Goal: Task Accomplishment & Management: Use online tool/utility

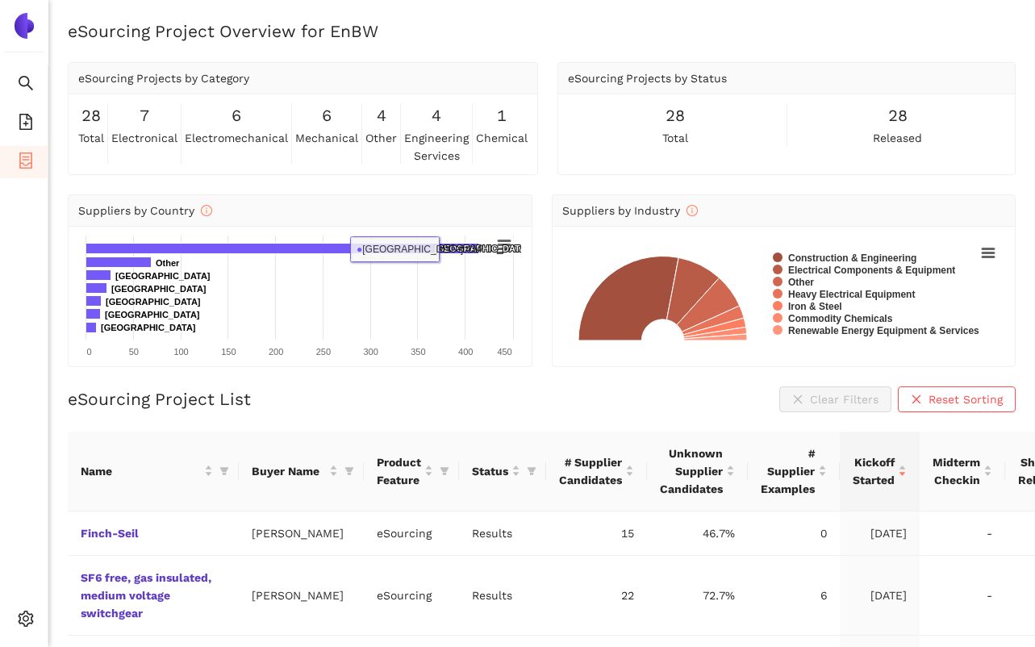
click at [474, 54] on div "eSourcing Project Overview for EnBW eSourcing Projects by Category 28 total 7 e…" at bounding box center [541, 342] width 987 height 647
click at [20, 119] on icon "file-add" at bounding box center [26, 122] width 16 height 16
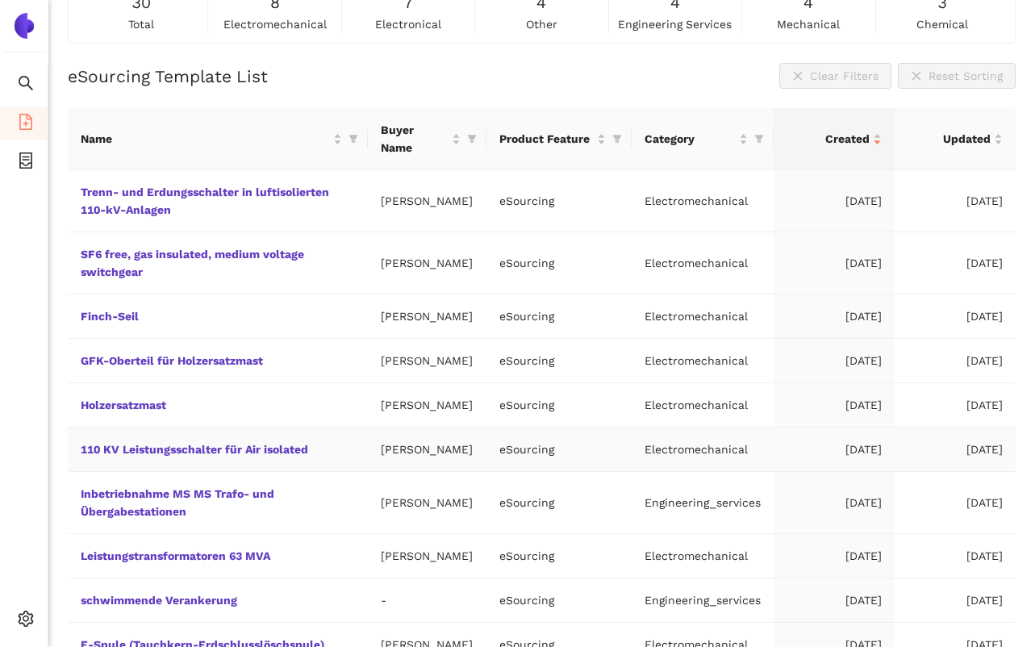
scroll to position [84, 0]
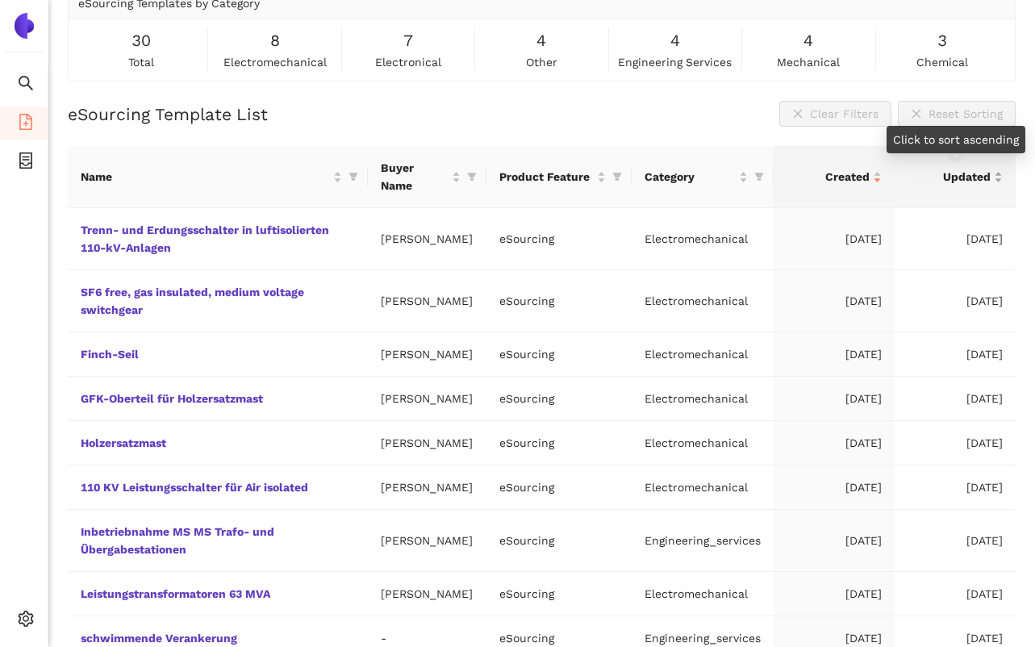
click at [998, 179] on div "Updated" at bounding box center [955, 177] width 95 height 18
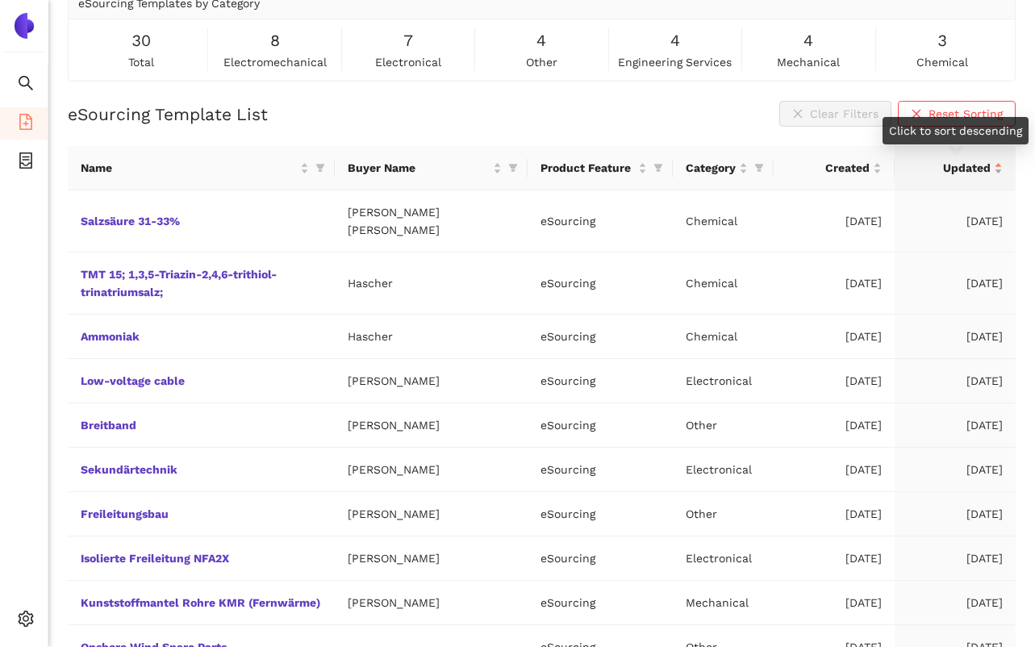
click at [998, 177] on div "Updated" at bounding box center [955, 168] width 95 height 18
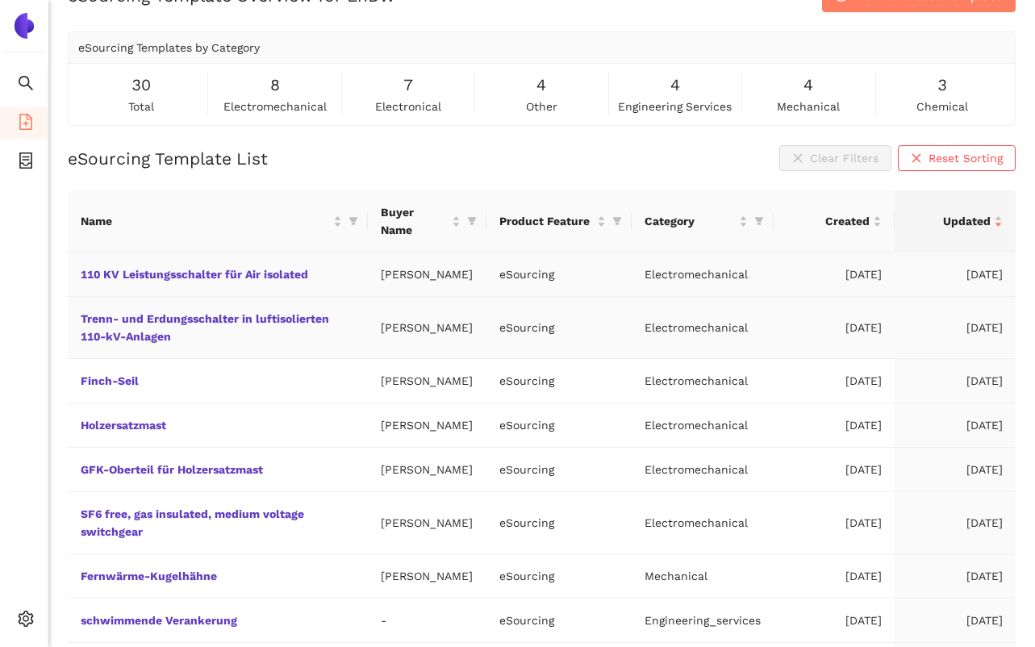
scroll to position [0, 0]
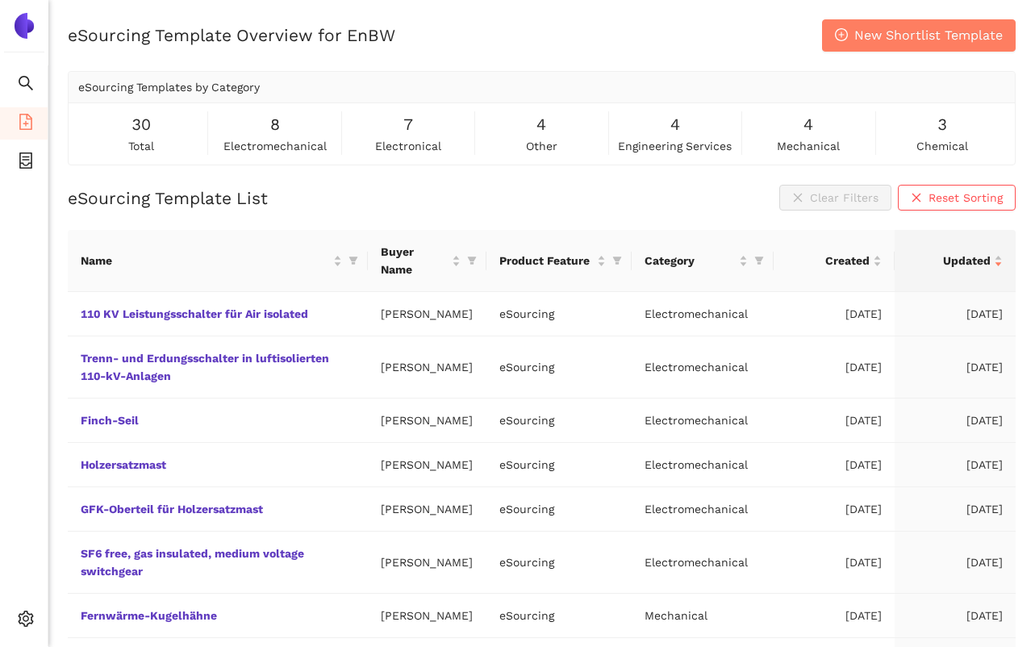
click at [1001, 132] on div "3 chemical" at bounding box center [942, 133] width 126 height 43
click at [32, 164] on icon "container" at bounding box center [26, 160] width 16 height 16
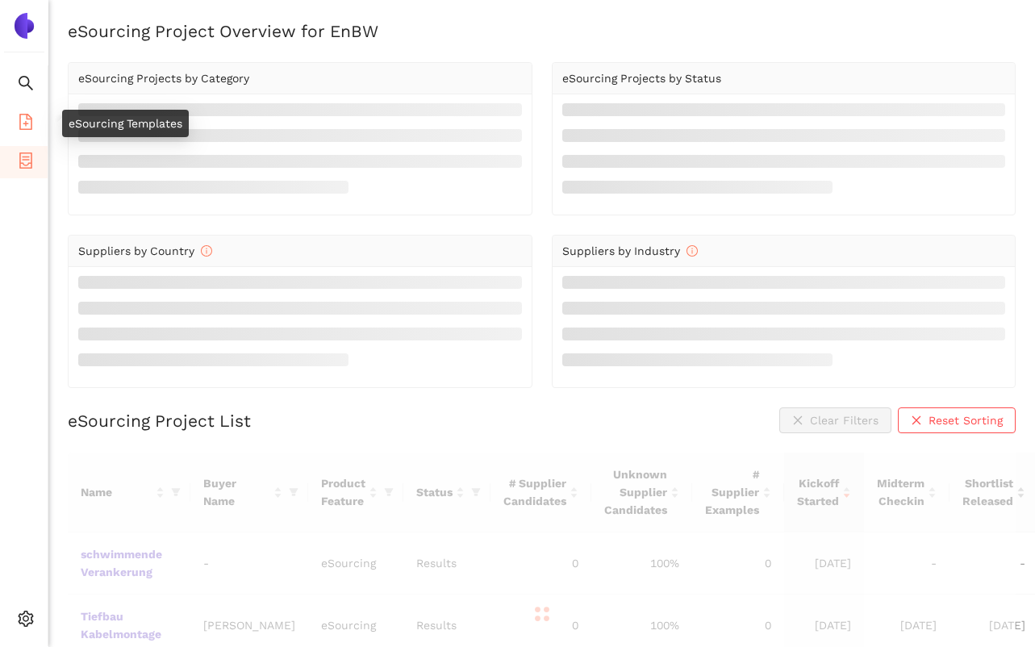
click at [27, 122] on icon "file-add" at bounding box center [26, 122] width 16 height 16
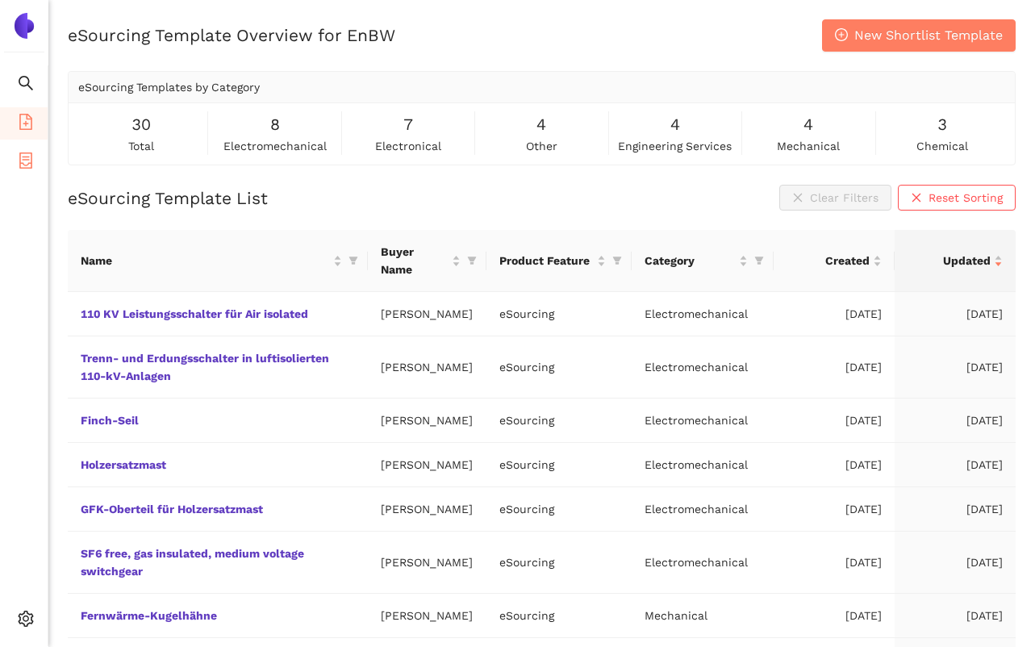
click at [28, 154] on icon "container" at bounding box center [26, 160] width 16 height 16
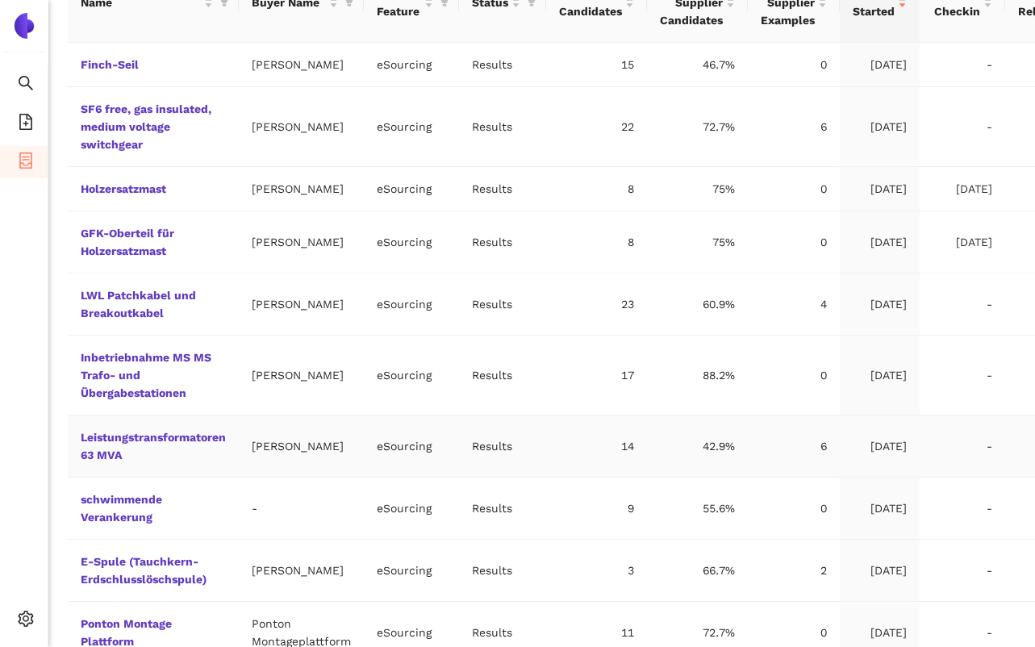
scroll to position [466, 0]
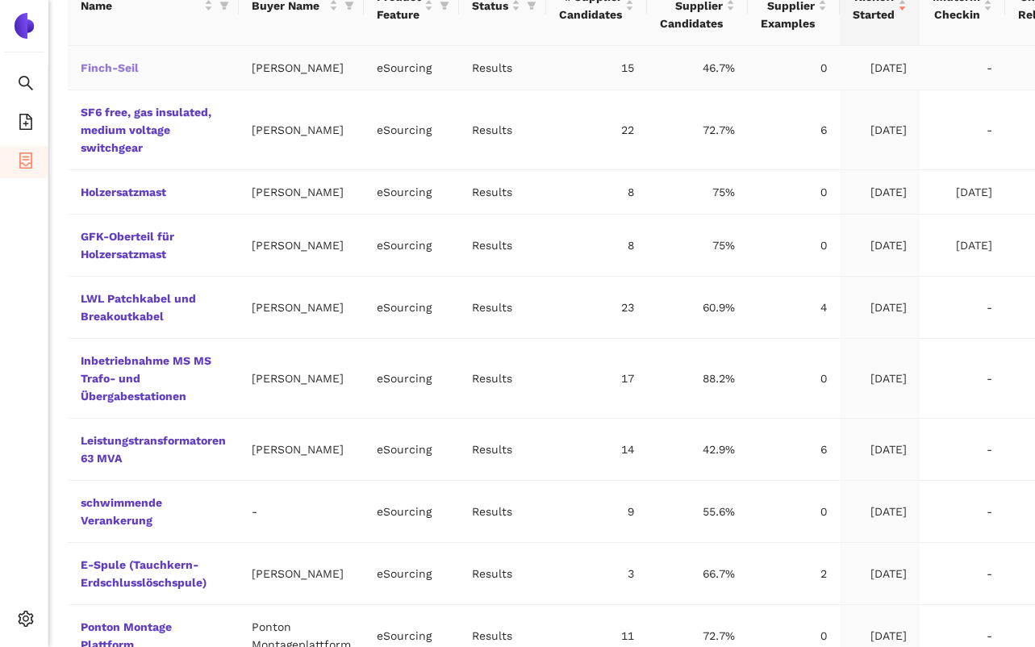
click at [0, 0] on link "Finch-Seil" at bounding box center [0, 0] width 0 height 0
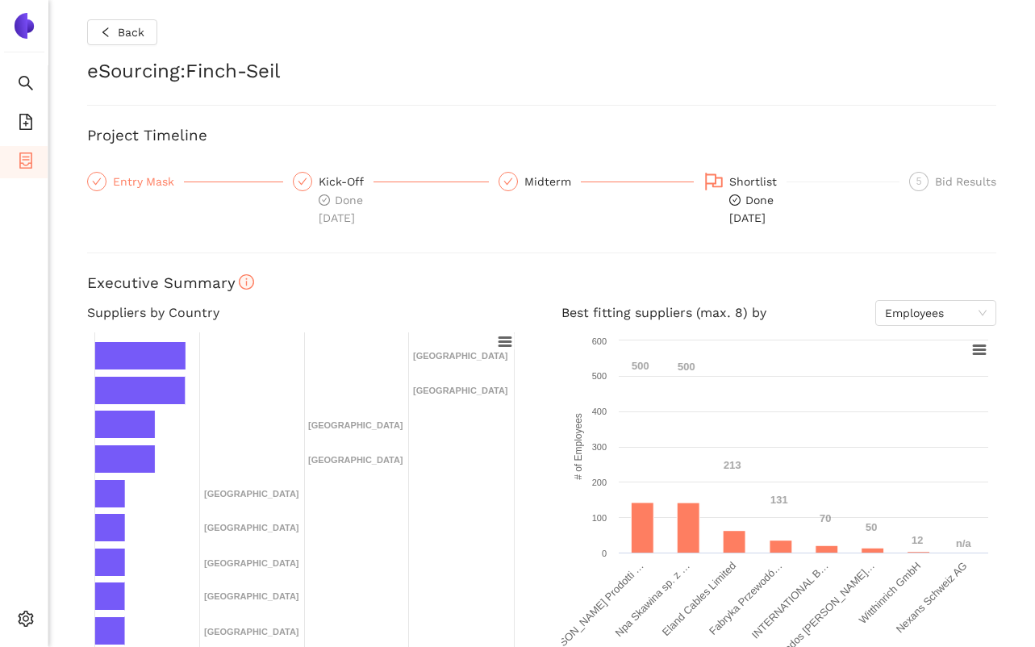
click at [142, 181] on div "Entry Mask" at bounding box center [148, 181] width 71 height 19
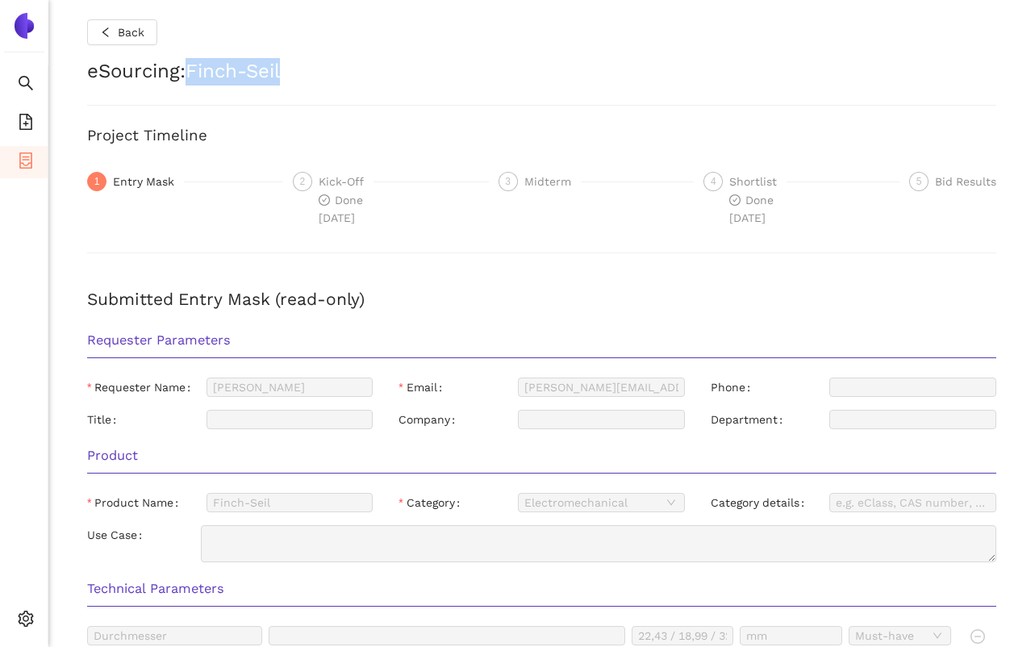
drag, startPoint x: 188, startPoint y: 67, endPoint x: 370, endPoint y: 65, distance: 181.5
click at [370, 65] on h2 "eSourcing : [PERSON_NAME]" at bounding box center [541, 71] width 909 height 27
click at [193, 76] on h2 "eSourcing : [PERSON_NAME]" at bounding box center [541, 71] width 909 height 27
click at [36, 123] on li "eSourcing Templates" at bounding box center [24, 123] width 48 height 32
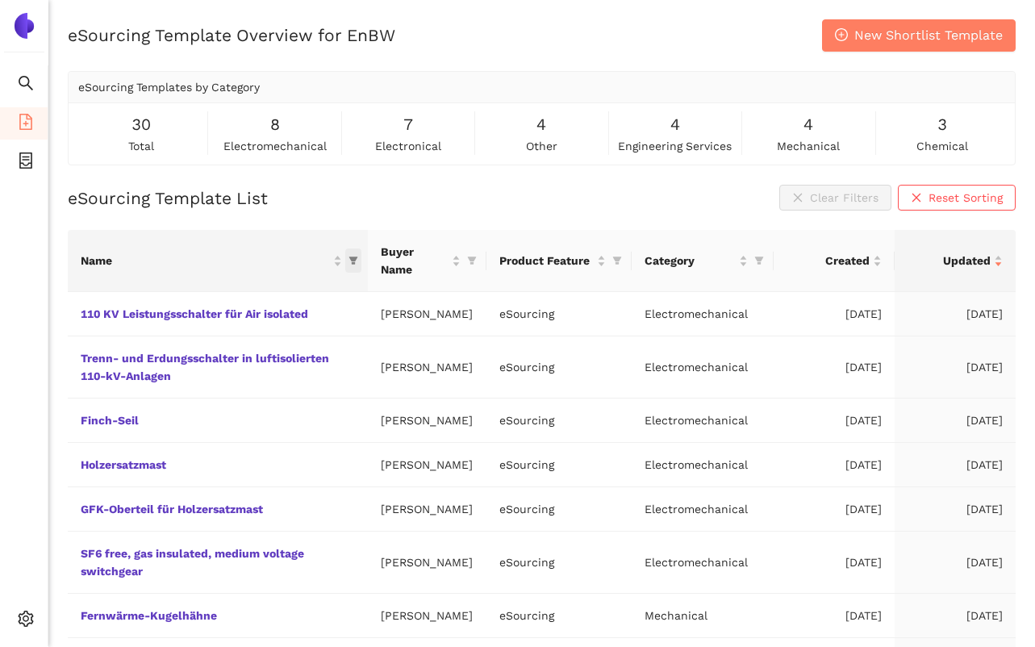
click at [350, 256] on icon "filter" at bounding box center [354, 261] width 10 height 10
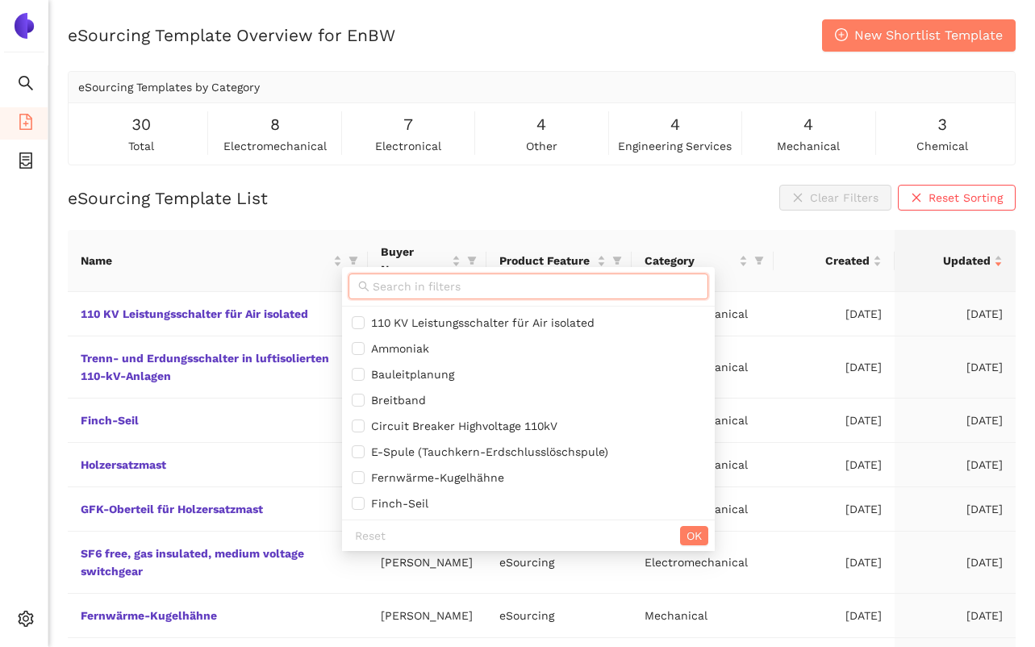
click at [383, 288] on input "text" at bounding box center [536, 287] width 326 height 18
paste input "[PERSON_NAME]"
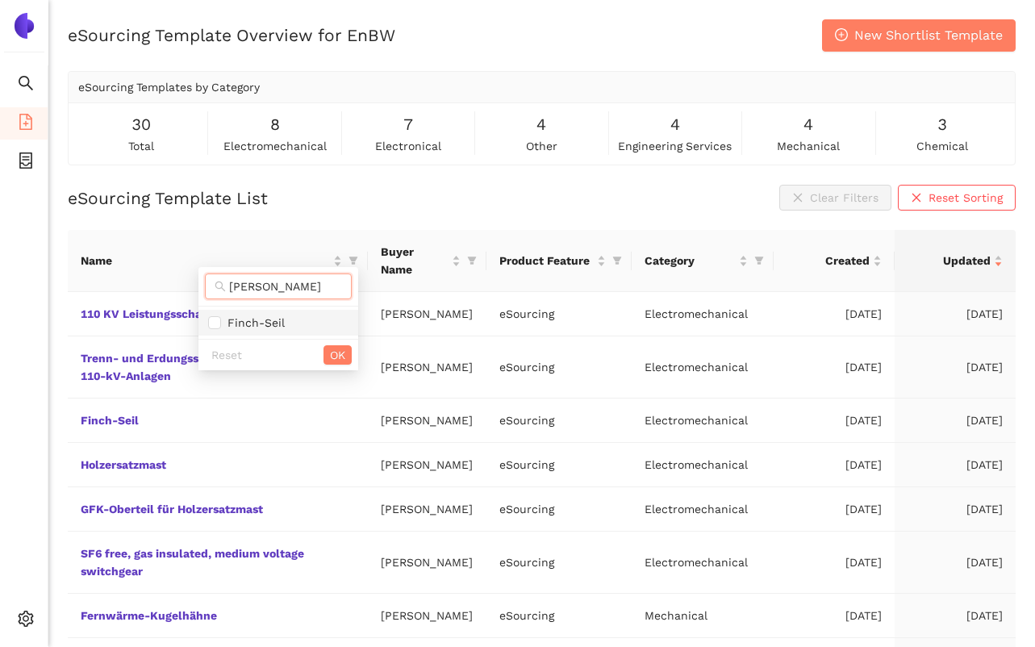
type input "[PERSON_NAME]"
click at [282, 323] on span "Finch-Seil" at bounding box center [253, 322] width 64 height 13
checkbox input "true"
click at [337, 353] on span "OK" at bounding box center [337, 355] width 15 height 18
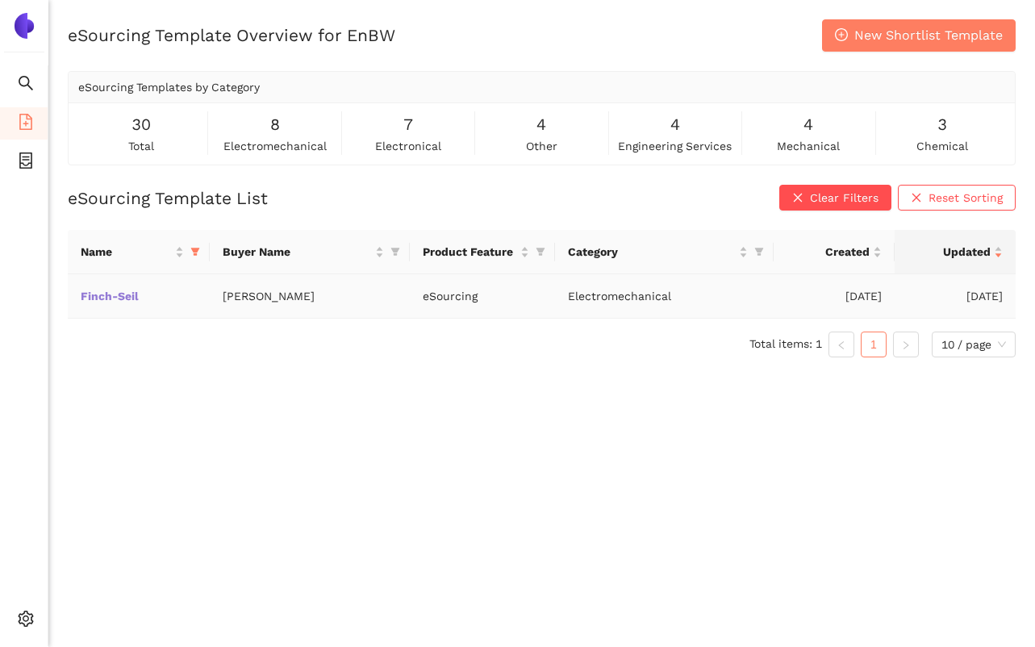
click at [0, 0] on link "Finch-Seil" at bounding box center [0, 0] width 0 height 0
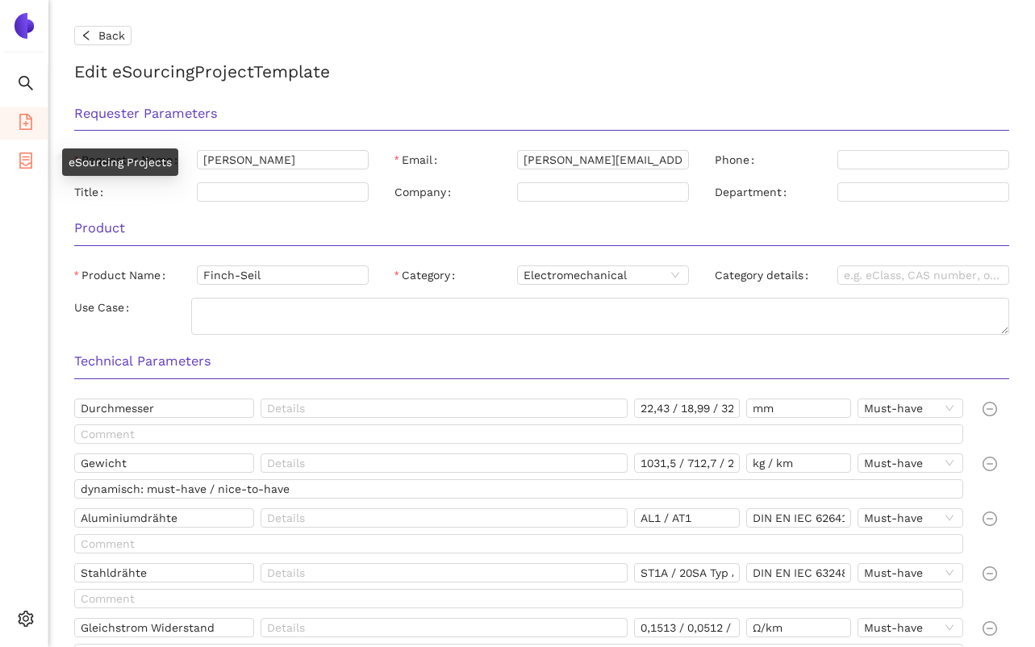
click at [23, 157] on icon "container" at bounding box center [25, 160] width 13 height 16
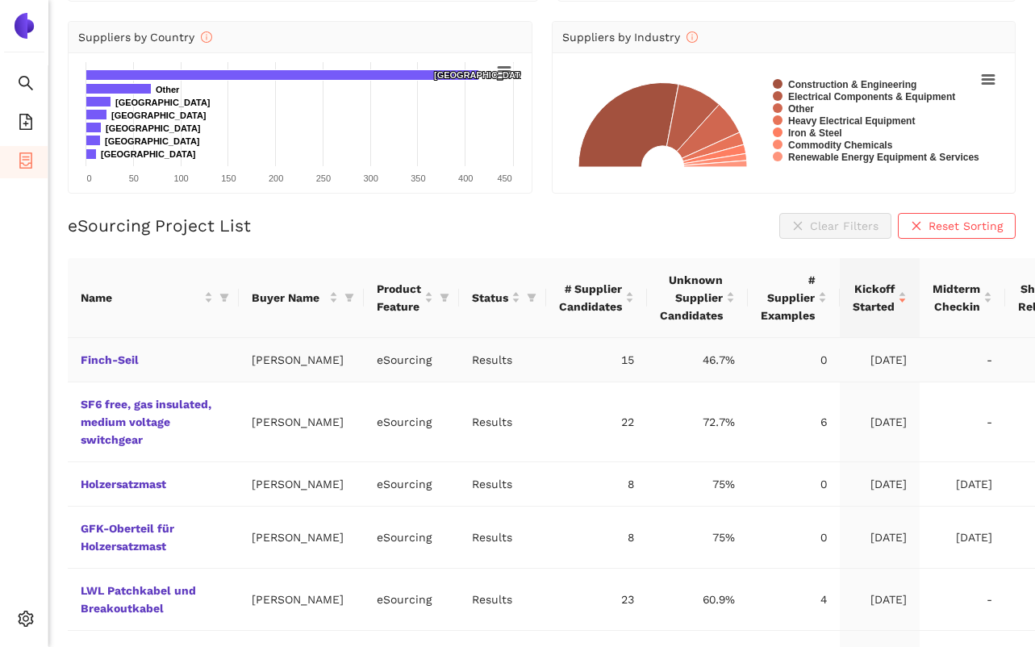
scroll to position [215, 0]
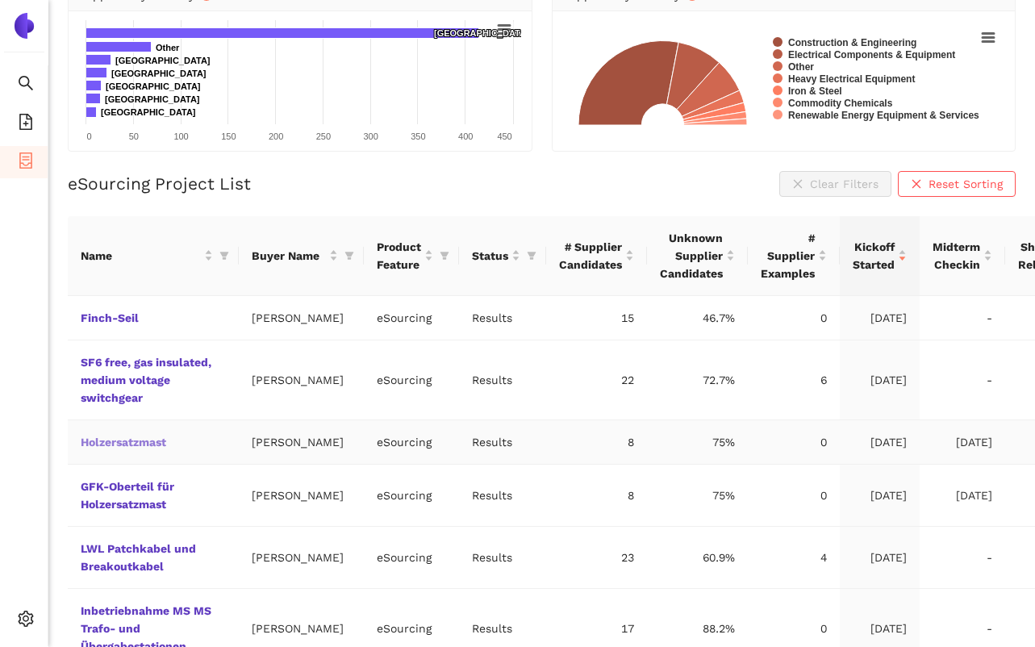
click at [0, 0] on link "Holzersatzmast" at bounding box center [0, 0] width 0 height 0
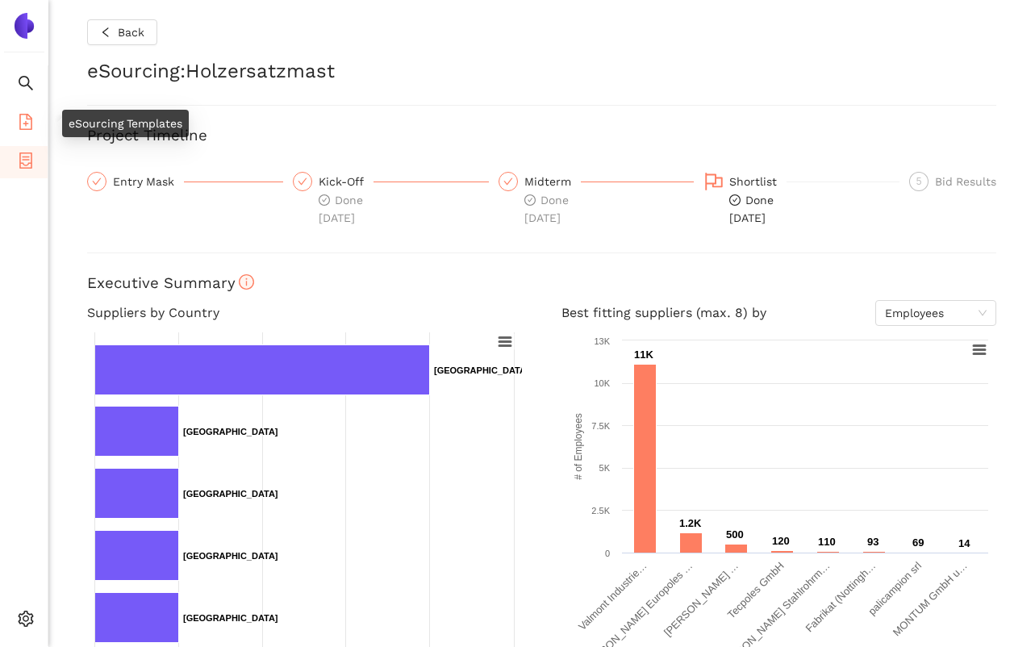
click at [25, 119] on icon "file-add" at bounding box center [26, 122] width 16 height 16
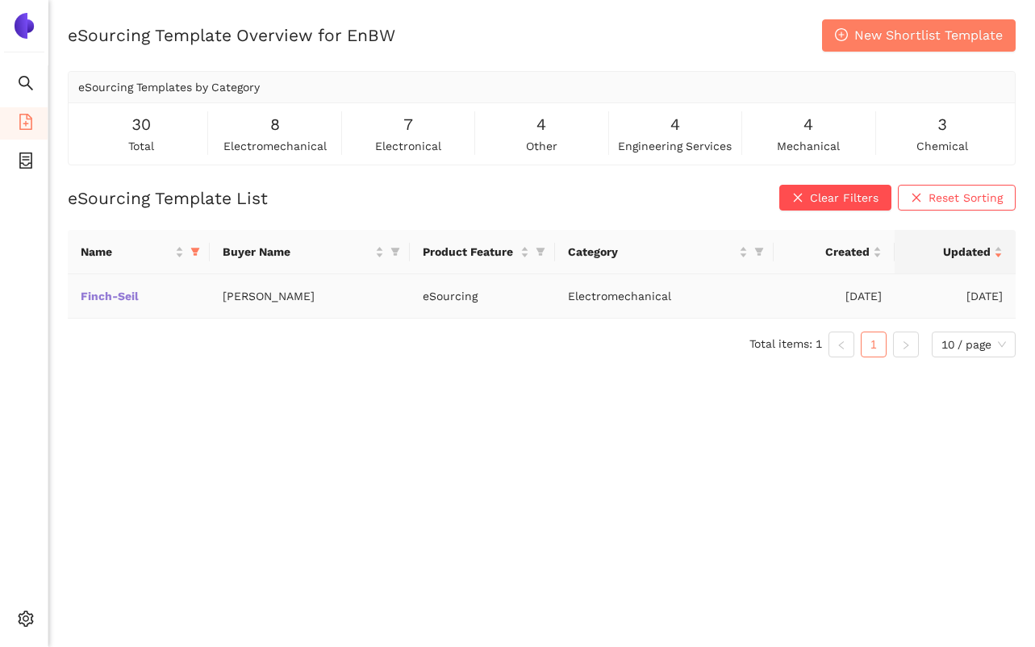
click at [0, 0] on link "Finch-Seil" at bounding box center [0, 0] width 0 height 0
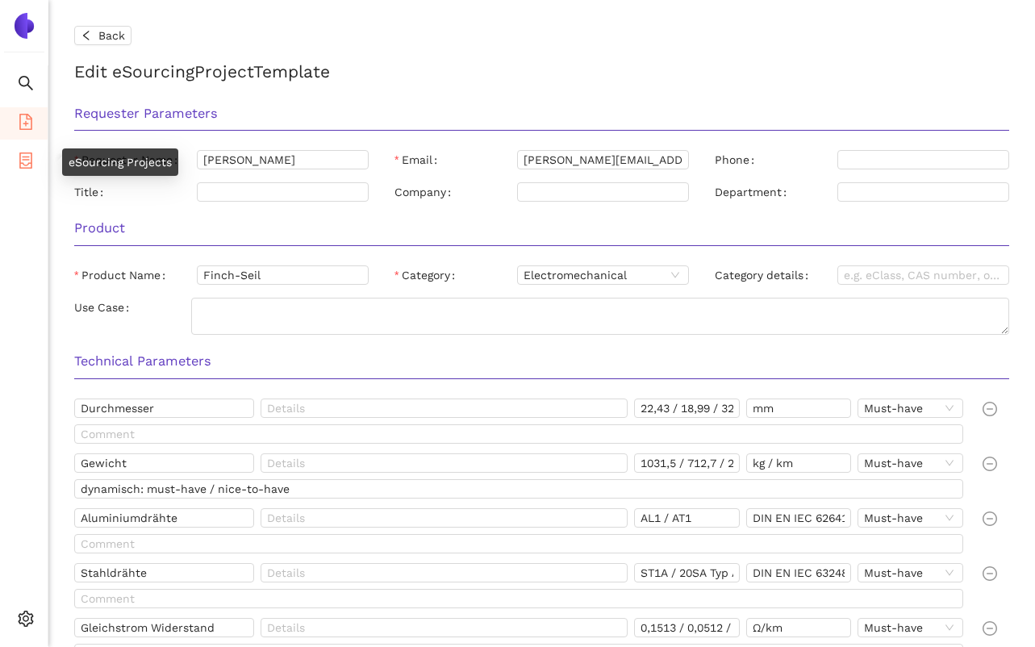
click at [21, 159] on icon "container" at bounding box center [26, 160] width 16 height 16
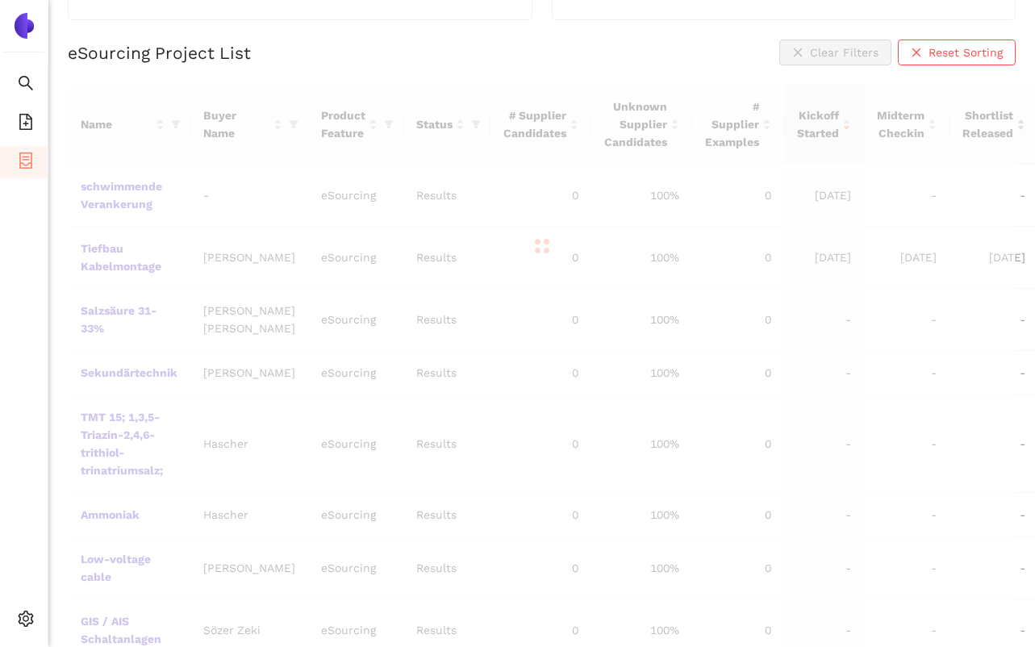
scroll to position [495, 0]
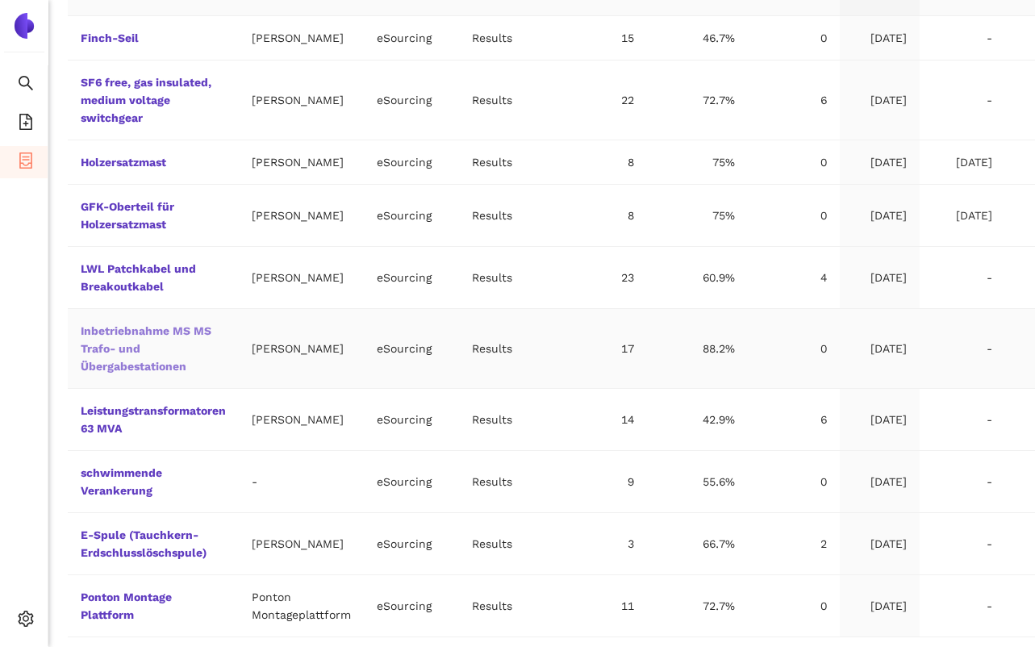
click at [0, 0] on link "Inbetriebnahme MS MS Trafo- und Übergabestationen" at bounding box center [0, 0] width 0 height 0
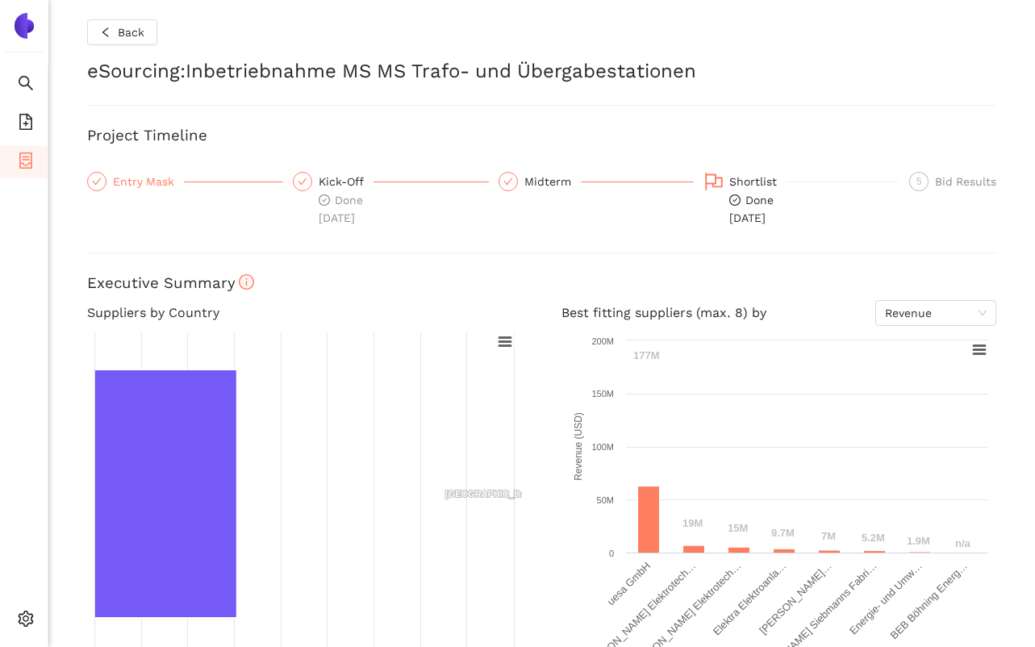
click at [161, 186] on div "Entry Mask" at bounding box center [148, 181] width 71 height 19
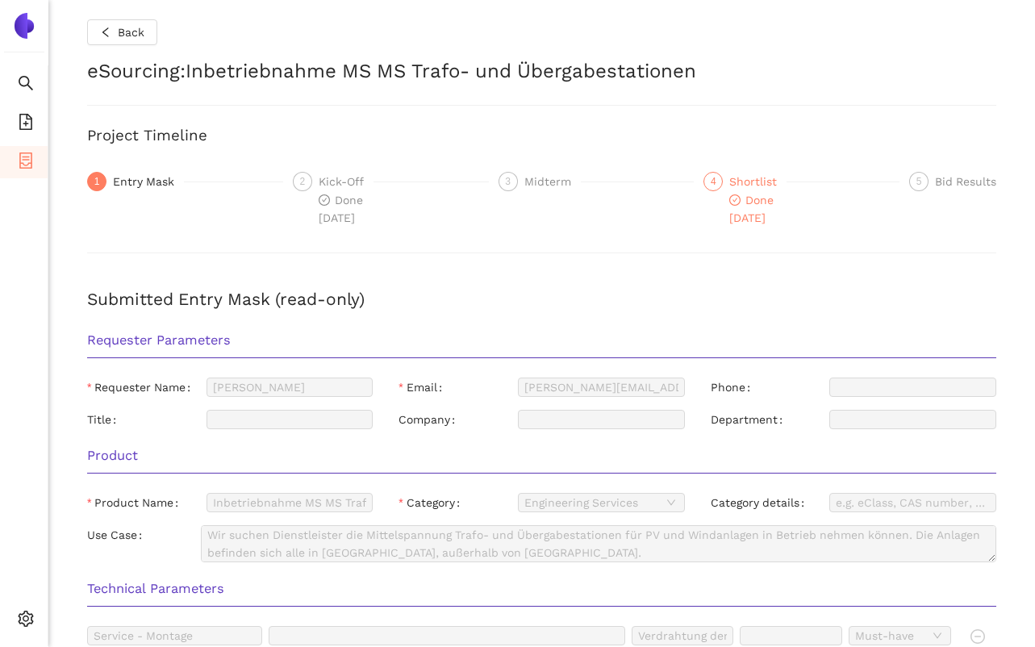
click at [775, 185] on div "Shortlist" at bounding box center [757, 181] width 57 height 19
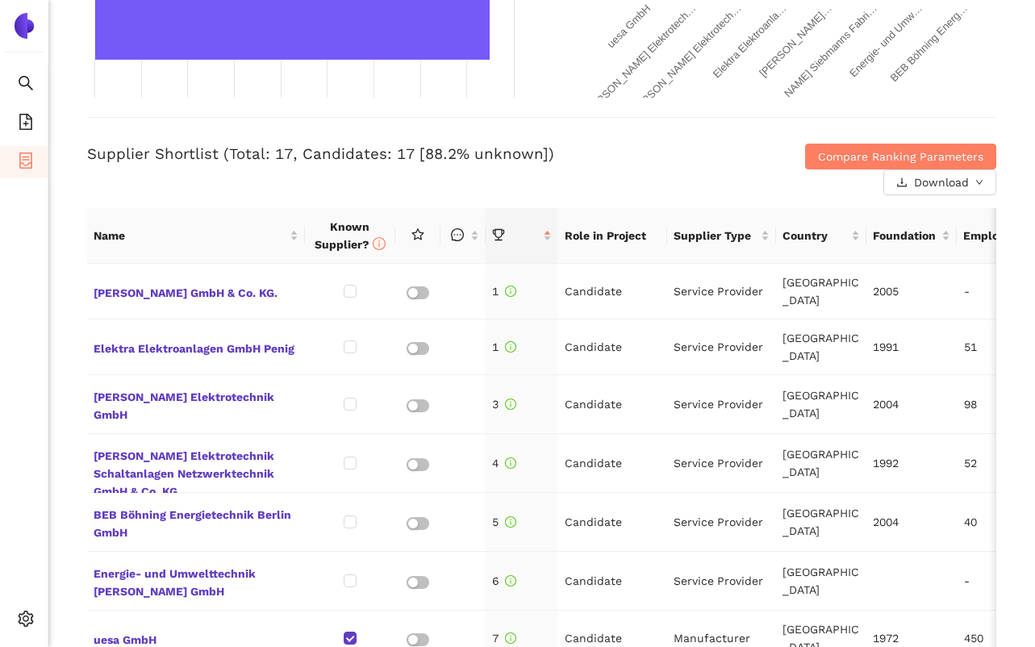
scroll to position [599, 0]
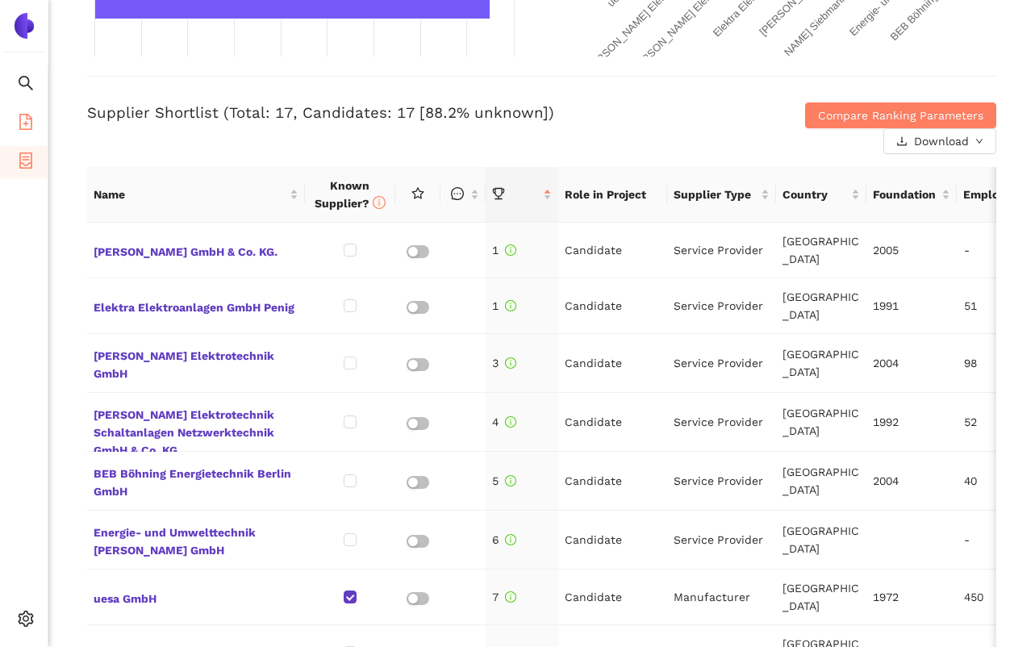
click at [23, 122] on icon "file-add" at bounding box center [26, 122] width 16 height 16
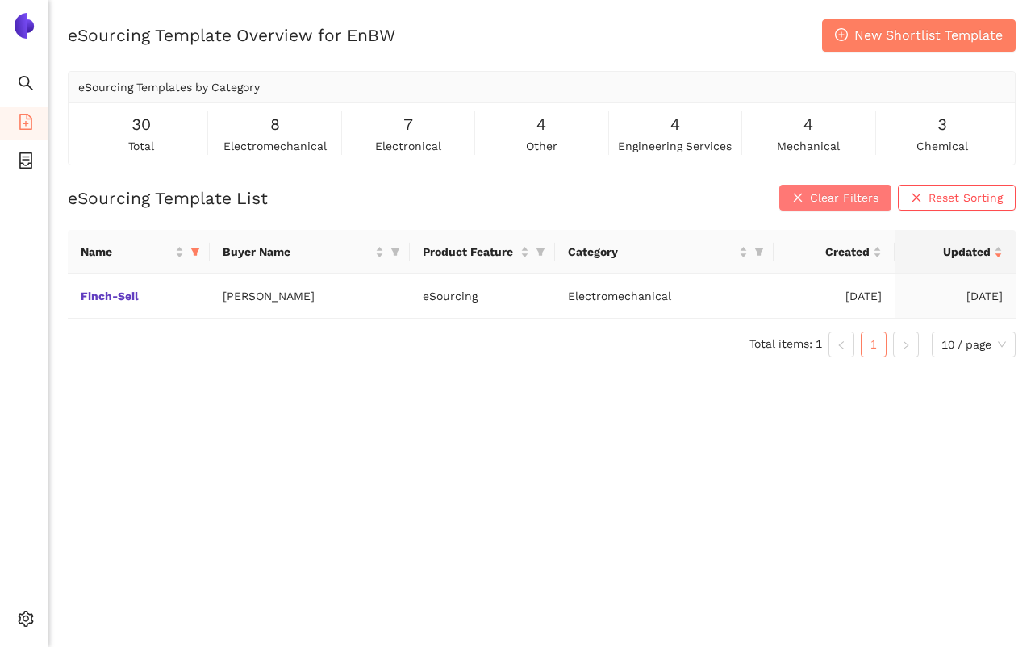
click at [836, 202] on span "Clear Filters" at bounding box center [844, 198] width 69 height 18
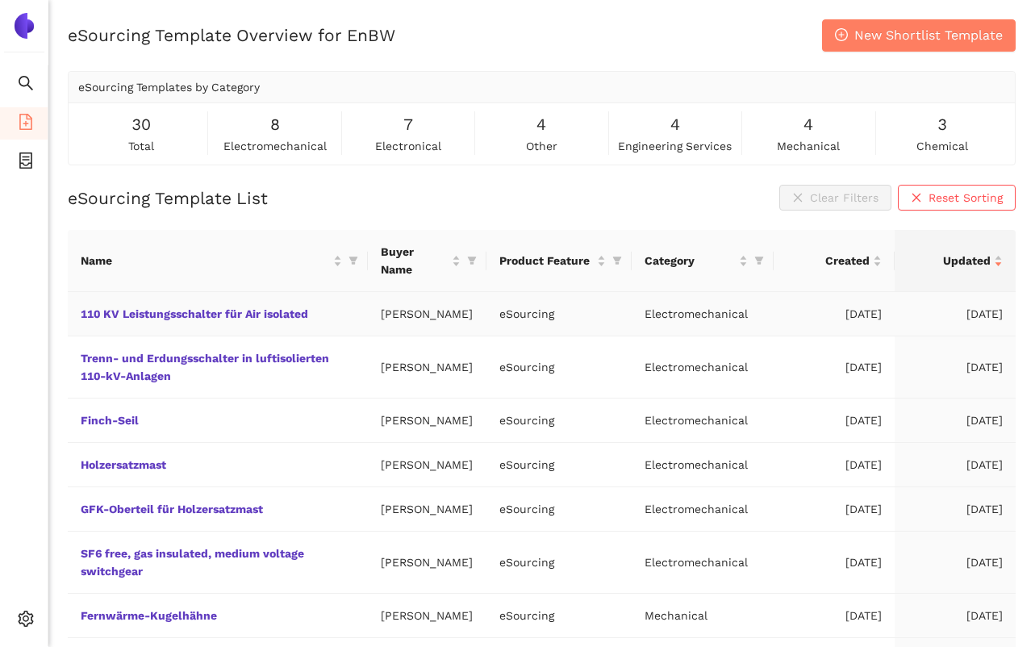
click at [866, 296] on td "[DATE]" at bounding box center [834, 314] width 121 height 44
click at [971, 298] on td "[DATE]" at bounding box center [955, 314] width 121 height 44
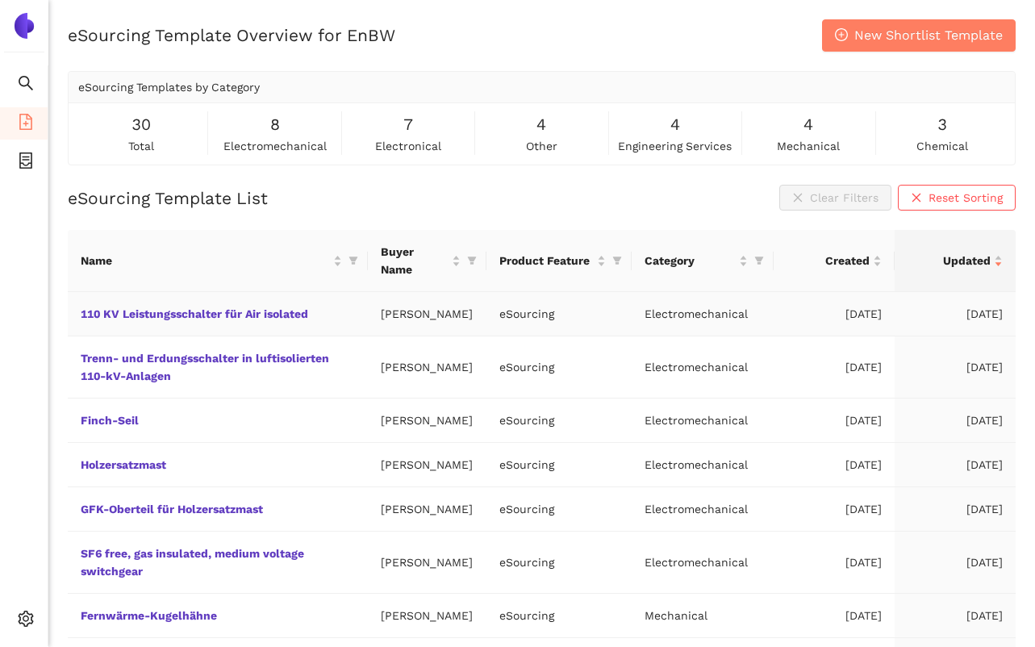
click at [858, 294] on td "[DATE]" at bounding box center [834, 314] width 121 height 44
click at [982, 297] on td "[DATE]" at bounding box center [955, 314] width 121 height 44
click at [972, 349] on td "[DATE]" at bounding box center [955, 367] width 121 height 62
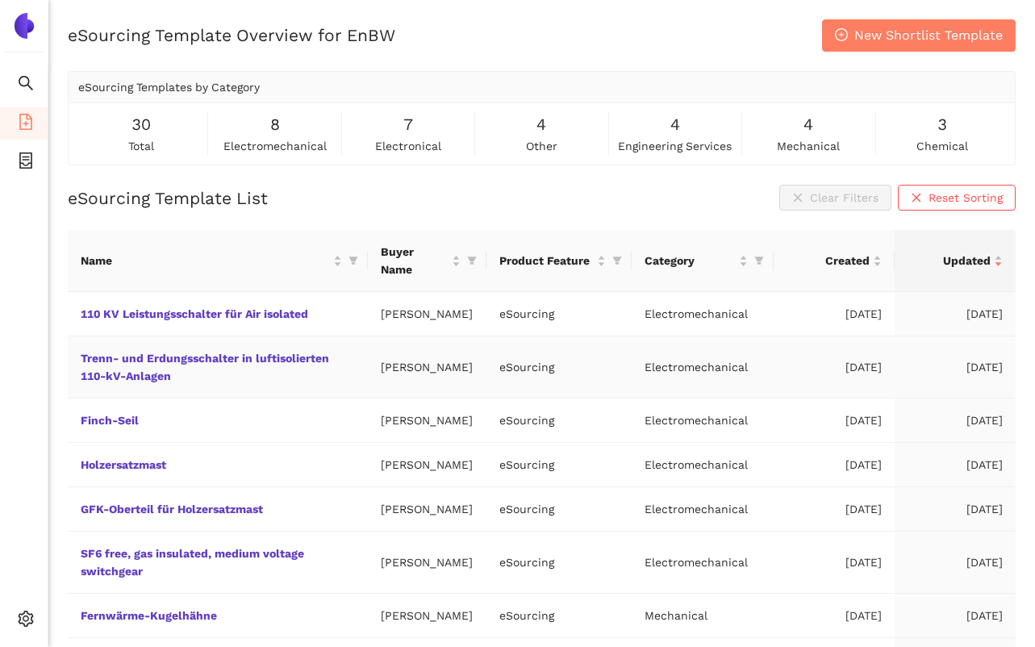
click at [972, 349] on td "[DATE]" at bounding box center [955, 367] width 121 height 62
click at [866, 347] on td "[DATE]" at bounding box center [834, 367] width 121 height 62
click at [962, 347] on td "[DATE]" at bounding box center [955, 367] width 121 height 62
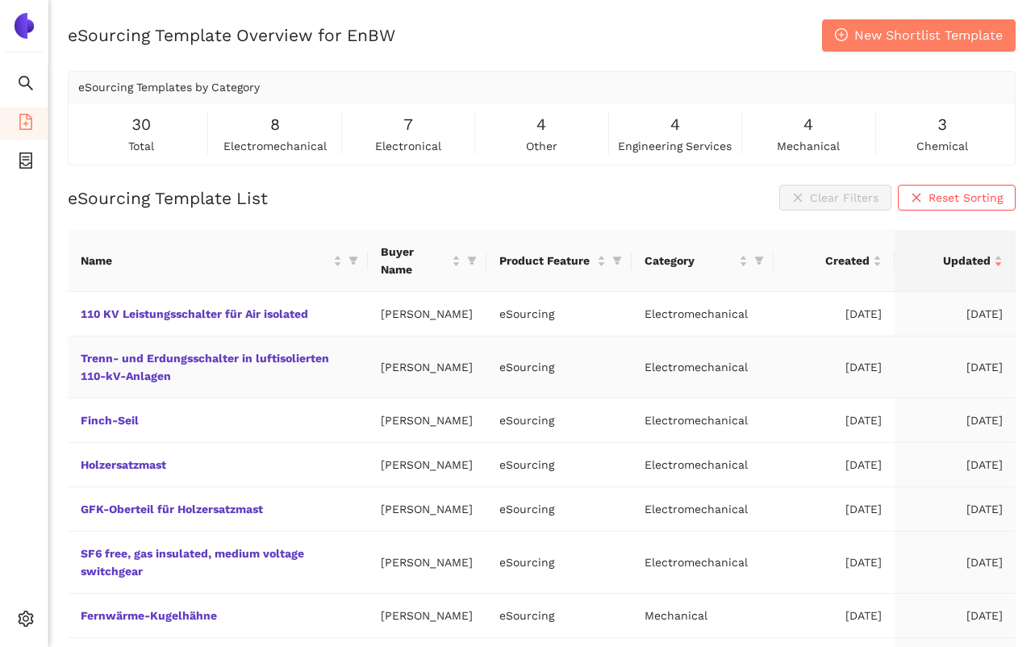
click at [636, 336] on td "Electromechanical" at bounding box center [703, 367] width 142 height 62
click at [853, 300] on td "[DATE]" at bounding box center [834, 314] width 121 height 44
click at [0, 0] on link "110 KV Leistungsschalter für Air isolated" at bounding box center [0, 0] width 0 height 0
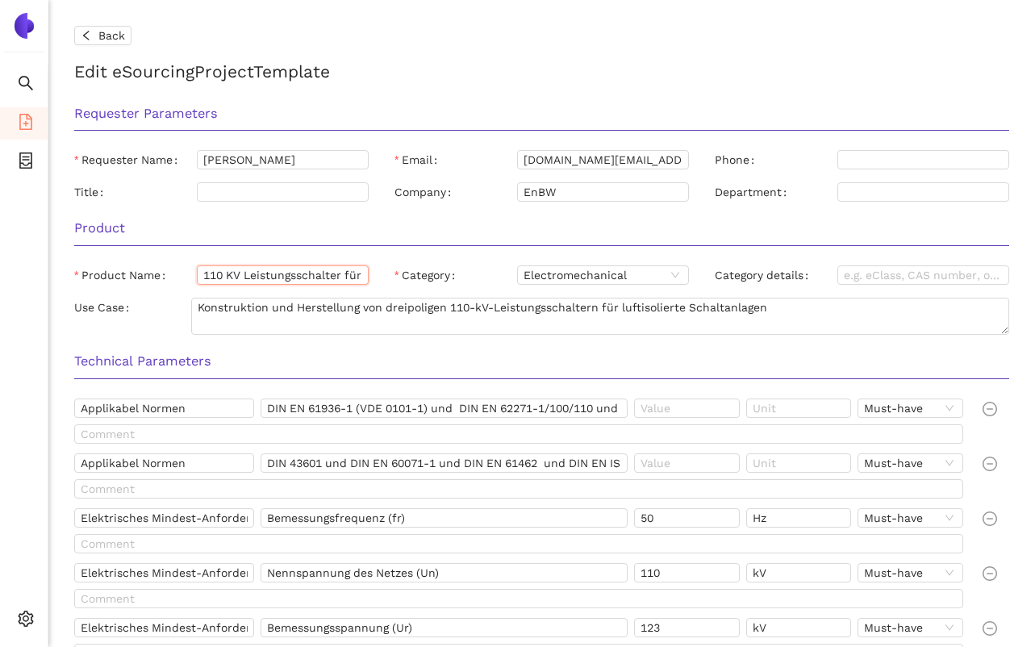
click at [258, 268] on input "110 KV Leistungsschalter für Air isolated" at bounding box center [283, 274] width 172 height 19
click at [90, 36] on icon "left" at bounding box center [86, 35] width 11 height 11
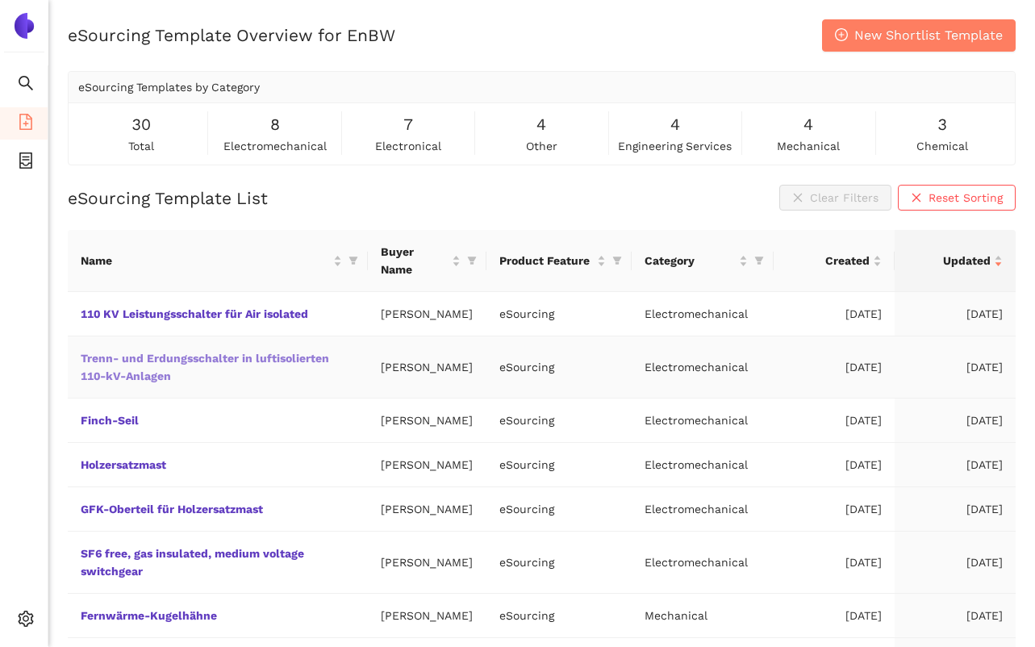
click at [0, 0] on link "Trenn- und Erdungsschalter in luftisolierten 110-kV-Anlagen" at bounding box center [0, 0] width 0 height 0
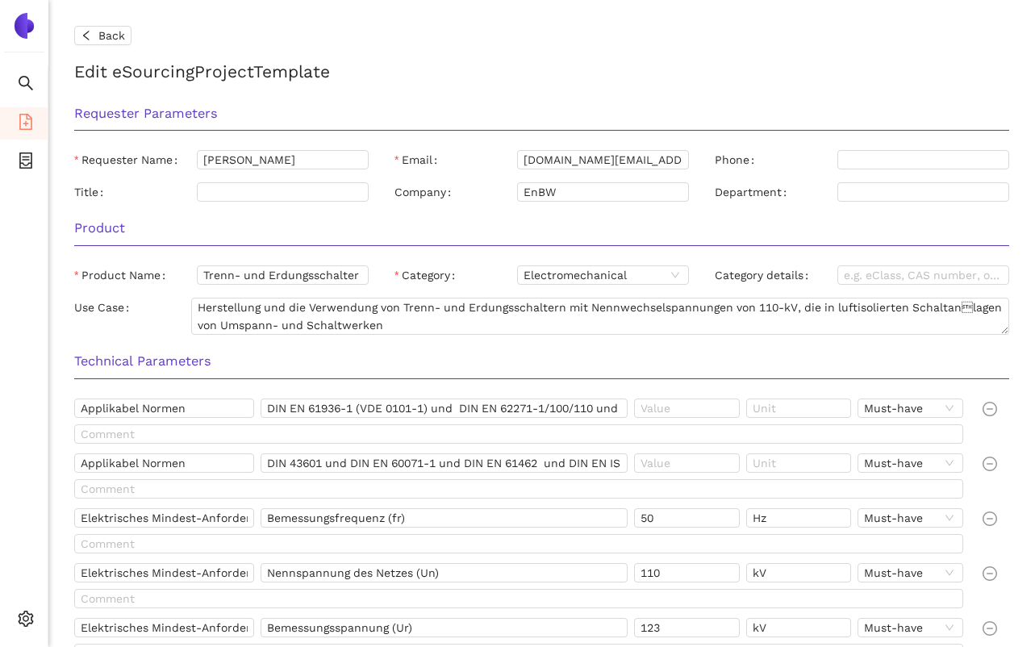
click at [458, 232] on h3 "Product" at bounding box center [541, 228] width 935 height 21
click at [31, 123] on icon "file-add" at bounding box center [25, 122] width 13 height 16
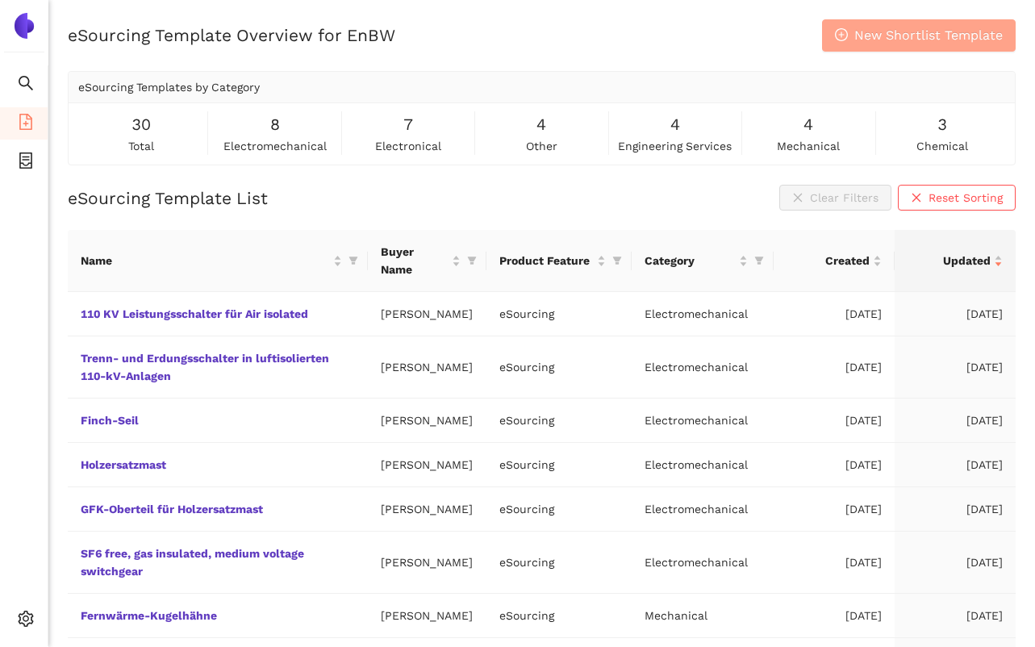
click at [854, 48] on button "New Shortlist Template" at bounding box center [919, 35] width 194 height 32
